Goal: Information Seeking & Learning: Learn about a topic

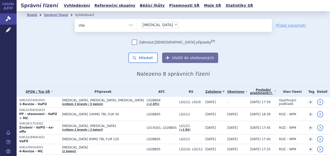
click at [174, 25] on span "×" at bounding box center [175, 24] width 3 height 3
click at [137, 25] on select "erleada" at bounding box center [137, 25] width 0 height 13
select select
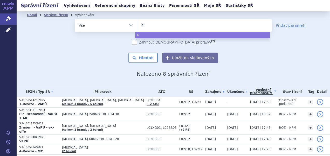
type input "Xta"
type input "Xtan"
type input "Xtand"
type input "[MEDICAL_DATA]"
select select "[MEDICAL_DATA]"
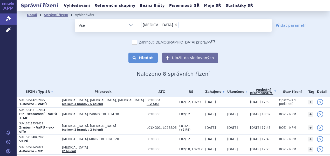
click at [142, 57] on button "Hledat" at bounding box center [142, 58] width 29 height 10
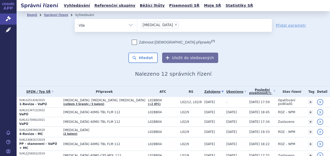
click at [174, 24] on span "×" at bounding box center [175, 24] width 3 height 3
click at [137, 24] on select "Xtandi" at bounding box center [137, 25] width 0 height 13
select select
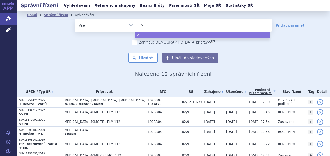
type input "Vy"
type input "Vyl"
type input "Vyloy"
select select "Vyloy"
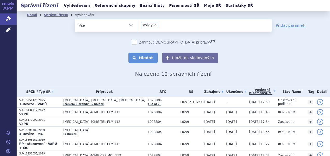
click at [147, 55] on button "Hledat" at bounding box center [142, 58] width 29 height 10
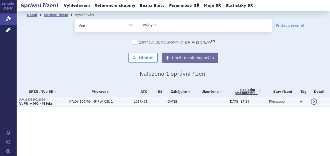
click at [85, 100] on span "VYLOY 100MG INF PLV CSL 1" at bounding box center [100, 102] width 63 height 4
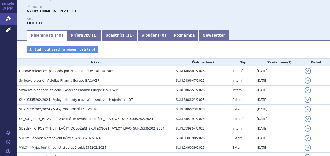
scroll to position [52, 0]
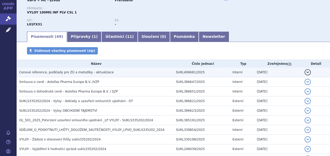
click at [68, 73] on span "Cenové reference, podklady pro ZÚ a metodiky - aktualizace" at bounding box center [66, 73] width 94 height 4
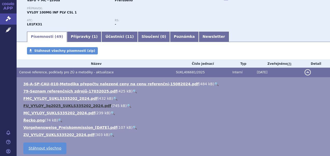
click at [55, 105] on link "FU_VYLOY_3q2025_SUKLS335202_2024.pdf" at bounding box center [67, 106] width 88 height 4
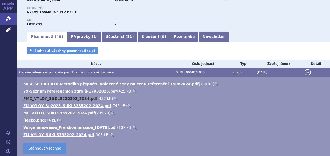
click at [57, 99] on link "FMC_VYLOY_SUKLS335202_2024.pdf" at bounding box center [60, 99] width 74 height 4
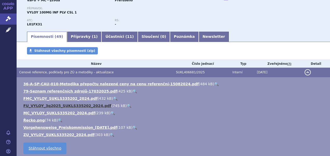
click at [48, 105] on link "FU_VYLOY_3q2025_SUKLS335202_2024.pdf" at bounding box center [67, 106] width 88 height 4
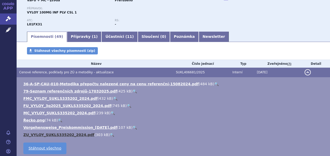
click at [46, 135] on link "ZU_VYLOY_SUKLS335202_2024.pdf" at bounding box center [58, 135] width 71 height 4
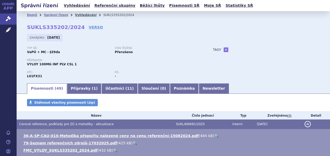
click at [82, 15] on link "Vyhledávání" at bounding box center [86, 15] width 22 height 4
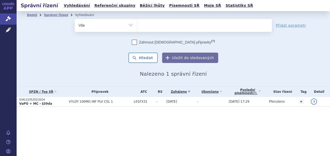
select select
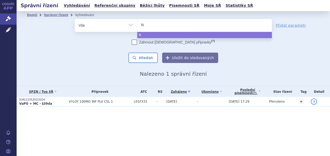
type input "Nu"
type input "Nub"
type input "Nube"
type input "Nubeq"
type input "Nubeqa"
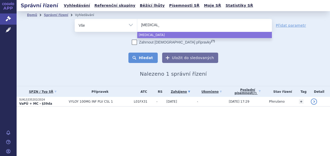
select select "Nubeqa"
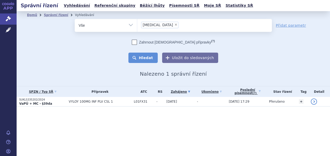
click at [147, 56] on button "Hledat" at bounding box center [142, 58] width 29 height 10
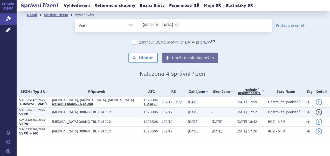
click at [86, 112] on span "[MEDICAL_DATA] 300MG TBL FLM 112" at bounding box center [96, 113] width 89 height 4
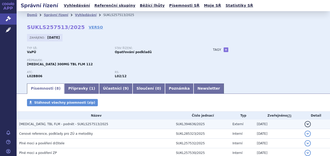
click at [69, 124] on span "[MEDICAL_DATA], TBL FLM - podnět - SUKLS257513/2025" at bounding box center [63, 125] width 89 height 4
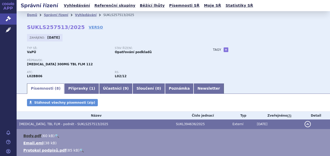
click at [32, 134] on link "Body.pdf" at bounding box center [32, 136] width 18 height 4
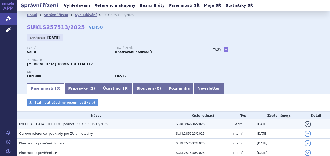
click at [55, 125] on span "[MEDICAL_DATA], TBL FLM - podnět - SUKLS257513/2025" at bounding box center [63, 125] width 89 height 4
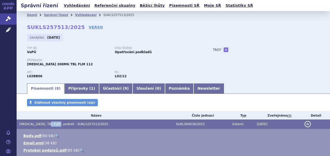
click at [55, 125] on span "NUBEQA, TBL FLM - podnět - SUKLS257513/2025" at bounding box center [63, 125] width 89 height 4
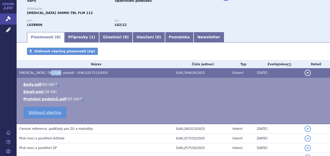
scroll to position [52, 0]
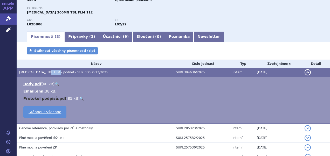
click at [31, 100] on link "Protokol podpisů.pdf" at bounding box center [44, 99] width 43 height 4
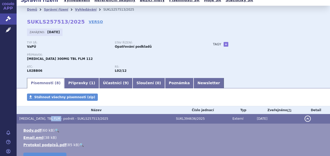
scroll to position [0, 0]
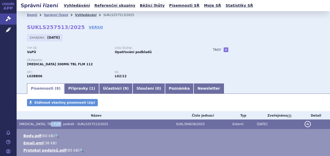
click at [82, 14] on link "Vyhledávání" at bounding box center [86, 15] width 22 height 4
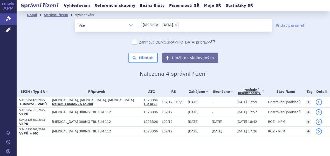
click at [174, 25] on span "×" at bounding box center [175, 24] width 3 height 3
click at [137, 25] on select "Nubeqa" at bounding box center [137, 25] width 0 height 13
select select
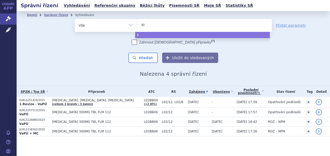
type input "Xta"
type input "Xtan"
type input "Xtand"
type input "Xtandi"
select select "Xtandi"
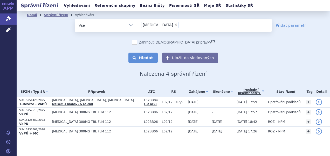
click at [146, 56] on button "Hledat" at bounding box center [142, 58] width 29 height 10
select select
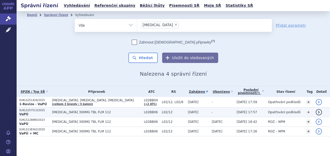
click at [89, 113] on span "[MEDICAL_DATA] 300MG TBL FLM 112" at bounding box center [96, 113] width 89 height 4
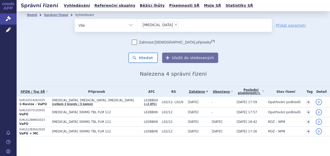
click at [174, 25] on span "×" at bounding box center [175, 24] width 3 height 3
click at [137, 25] on select "Nubeqa" at bounding box center [137, 25] width 0 height 13
select select
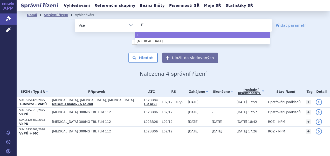
type input "Er"
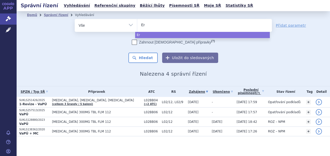
type input "Erl"
type input "Erle"
type input "Erlea"
type input "Erlead"
type input "[MEDICAL_DATA]"
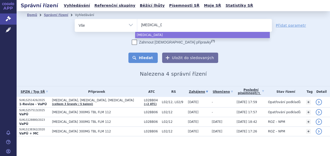
select select "Erleada"
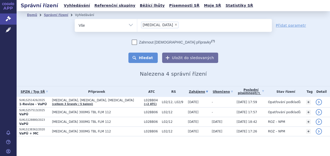
click at [136, 60] on button "Hledat" at bounding box center [142, 58] width 29 height 10
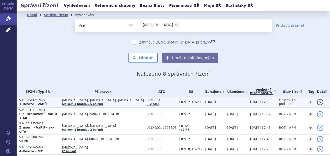
click at [86, 103] on link "(celkem 3 brandy / 5 balení)" at bounding box center [82, 104] width 41 height 3
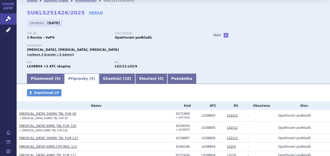
scroll to position [16, 0]
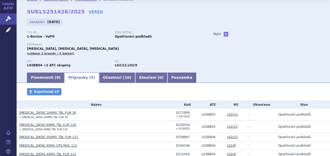
click at [36, 112] on link "[MEDICAL_DATA] 240MG TBL FLM 30" at bounding box center [47, 113] width 57 height 4
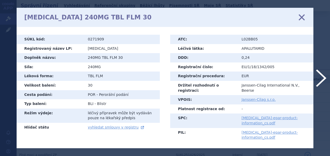
click at [305, 20] on link "zavřít" at bounding box center [302, 17] width 8 height 8
